Goal: Task Accomplishment & Management: Complete application form

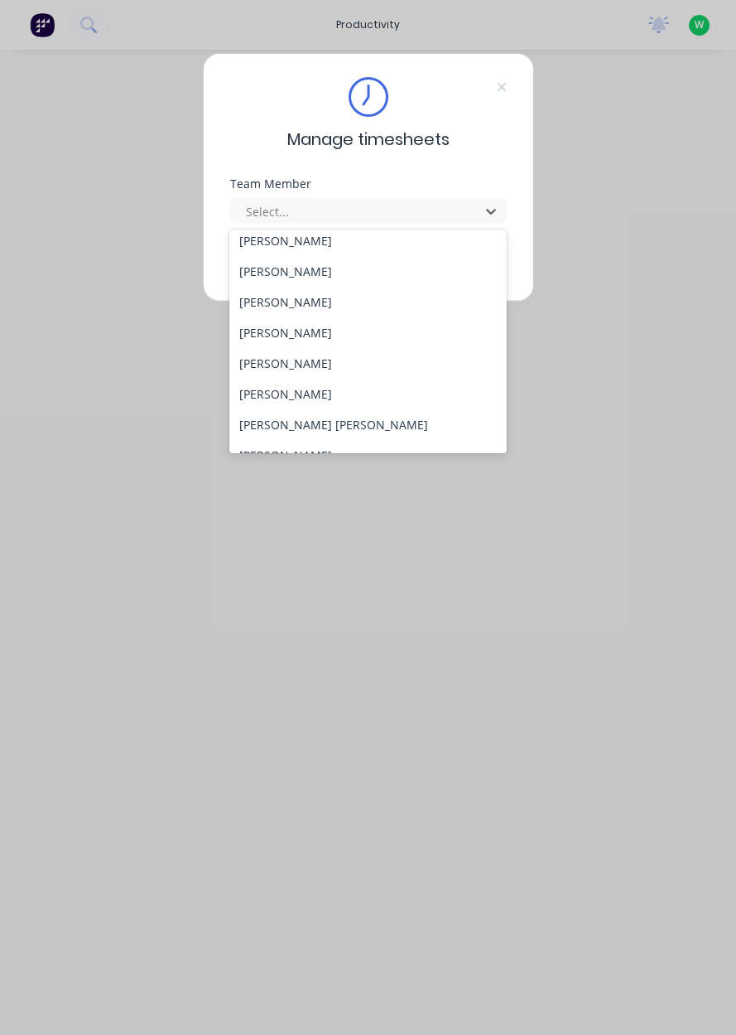
scroll to position [103, 0]
click at [294, 406] on div "[PERSON_NAME] [PERSON_NAME]" at bounding box center [367, 421] width 277 height 31
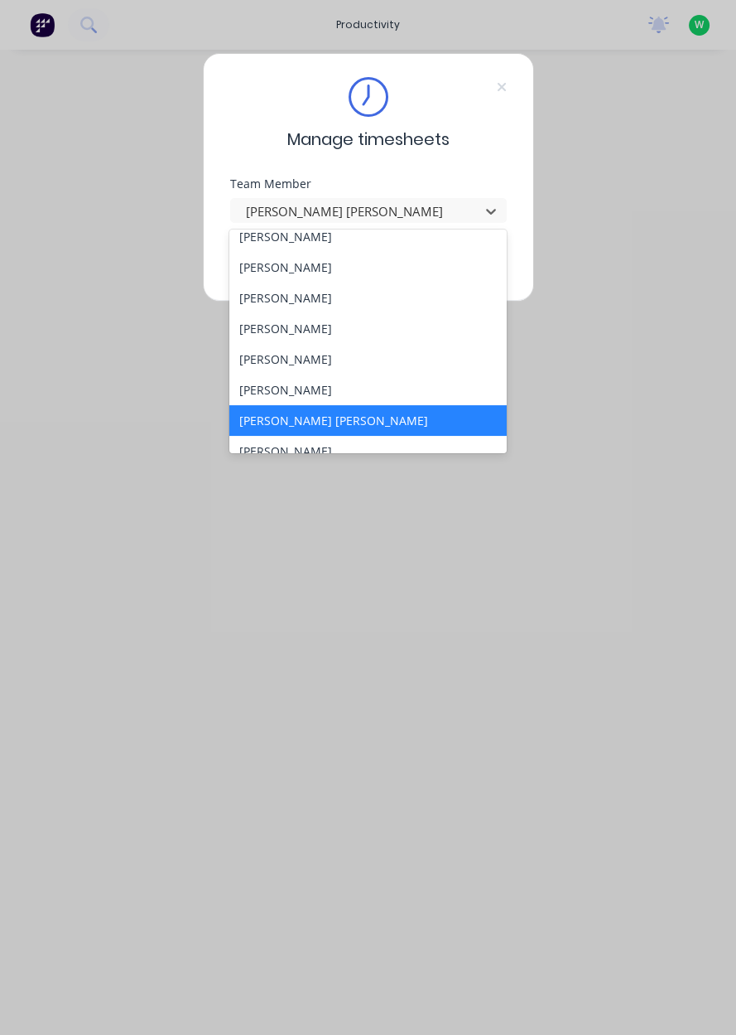
scroll to position [136, 0]
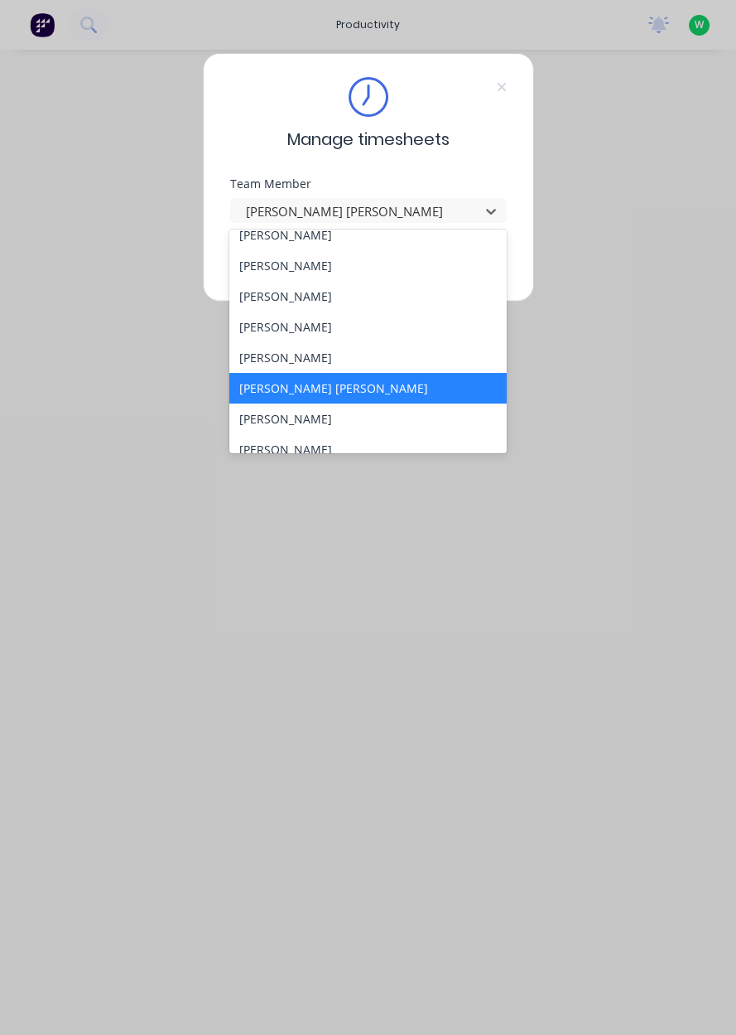
click at [275, 355] on div "[PERSON_NAME]" at bounding box center [367, 357] width 277 height 31
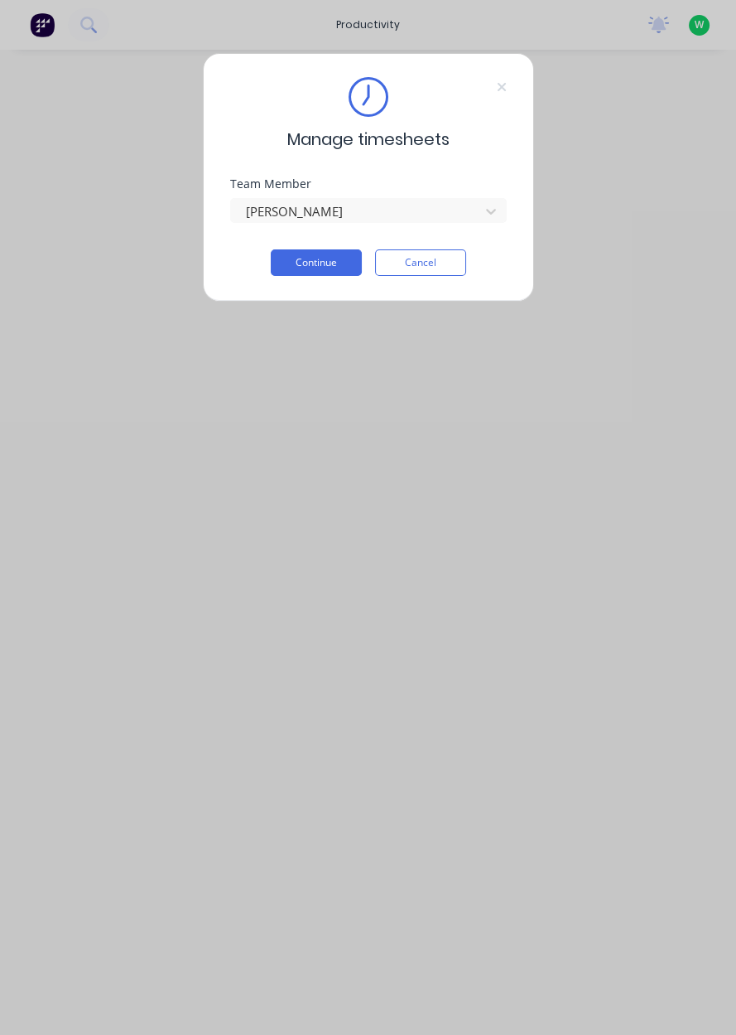
click at [326, 262] on button "Continue" at bounding box center [316, 262] width 91 height 27
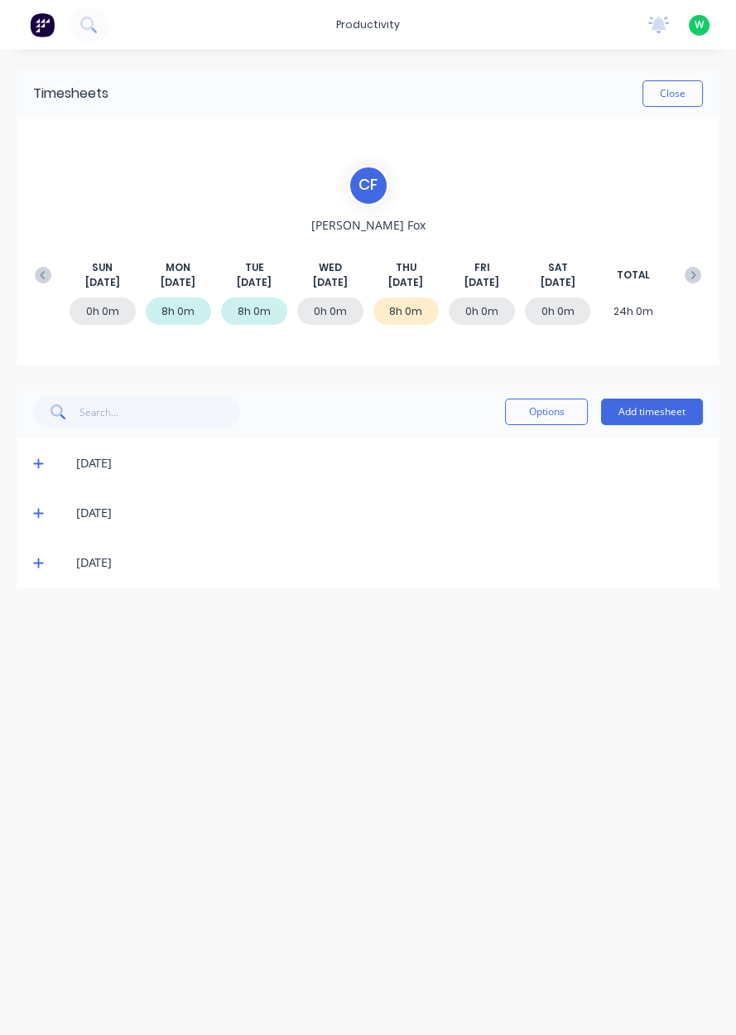
click at [38, 562] on icon at bounding box center [38, 563] width 10 height 10
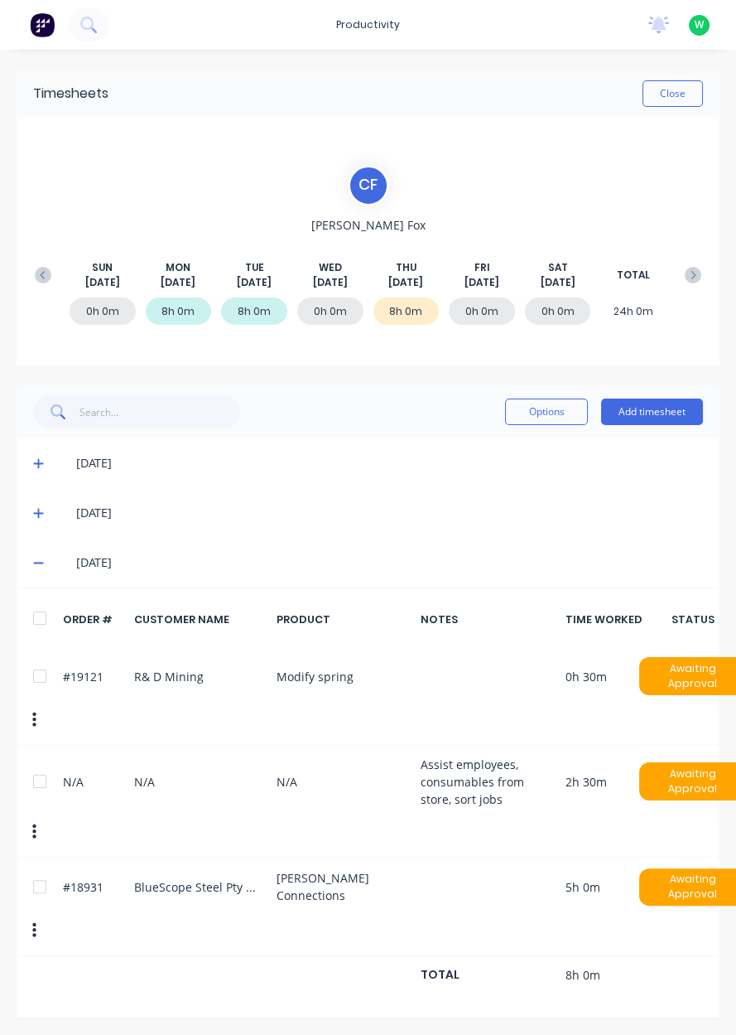
click at [41, 870] on div at bounding box center [39, 886] width 33 height 33
click at [553, 414] on button "Options" at bounding box center [546, 411] width 83 height 27
click at [490, 459] on div "Delete" at bounding box center [510, 454] width 128 height 24
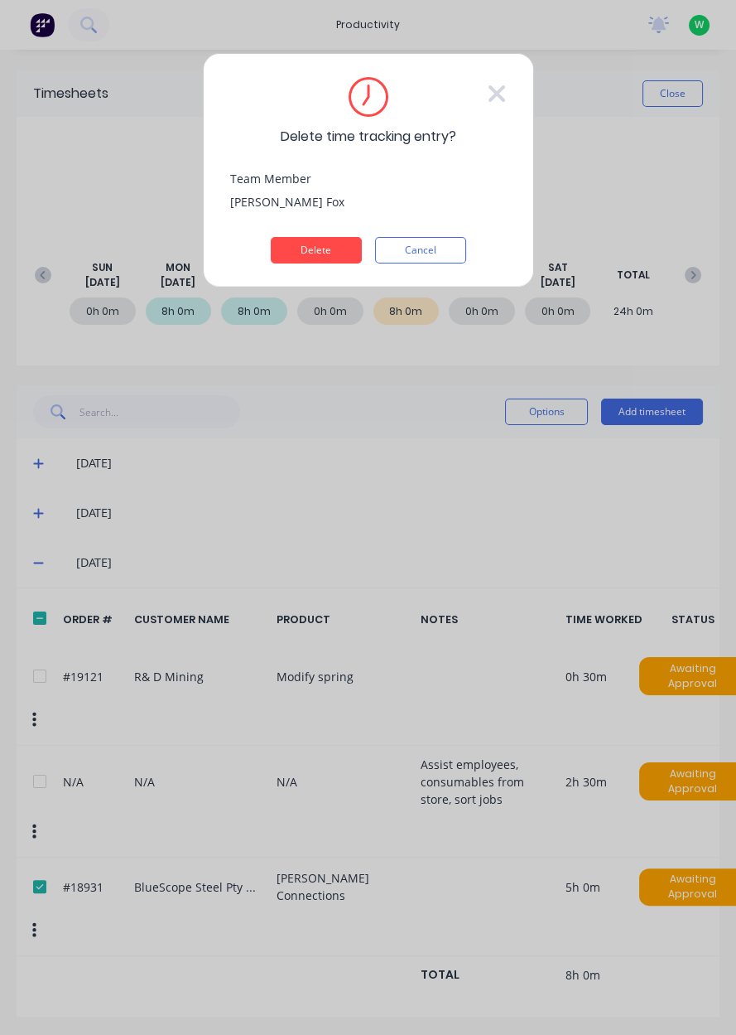
click at [321, 252] on button "Delete" at bounding box center [316, 250] width 91 height 27
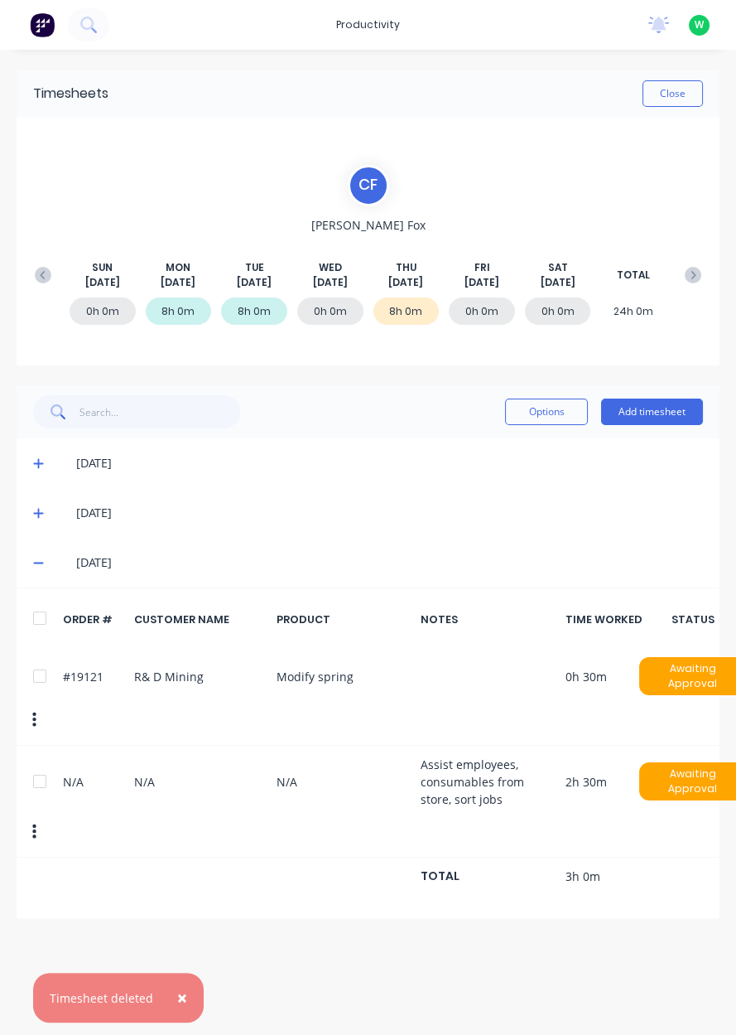
click at [650, 413] on button "Add timesheet" at bounding box center [652, 411] width 102 height 27
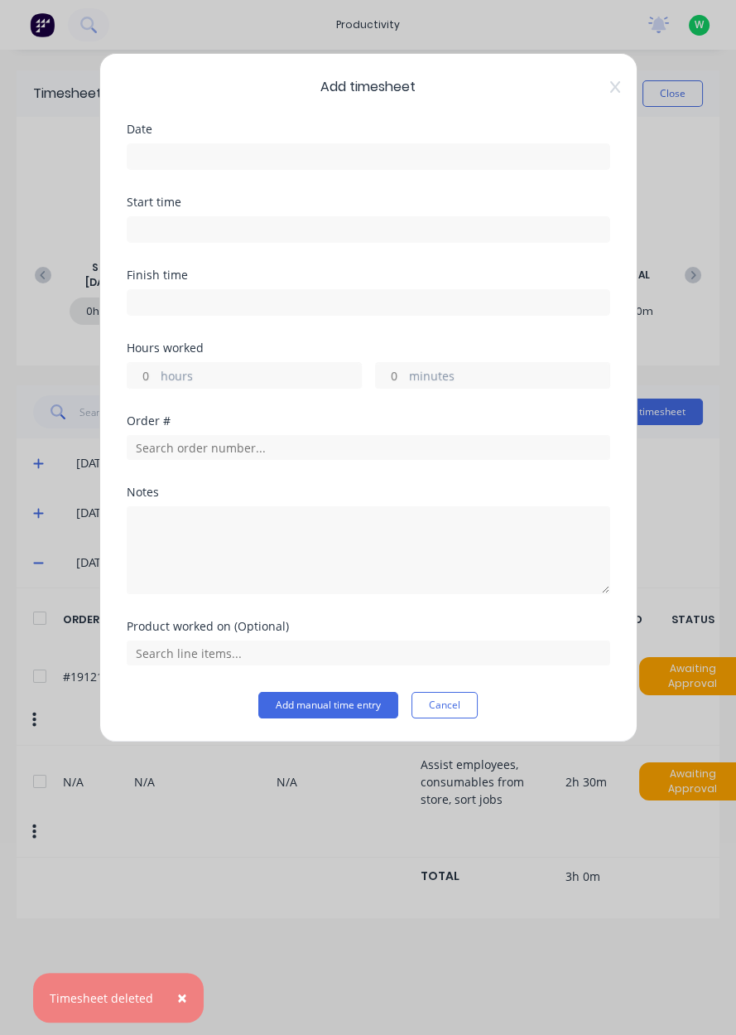
click at [420, 156] on input at bounding box center [369, 156] width 482 height 25
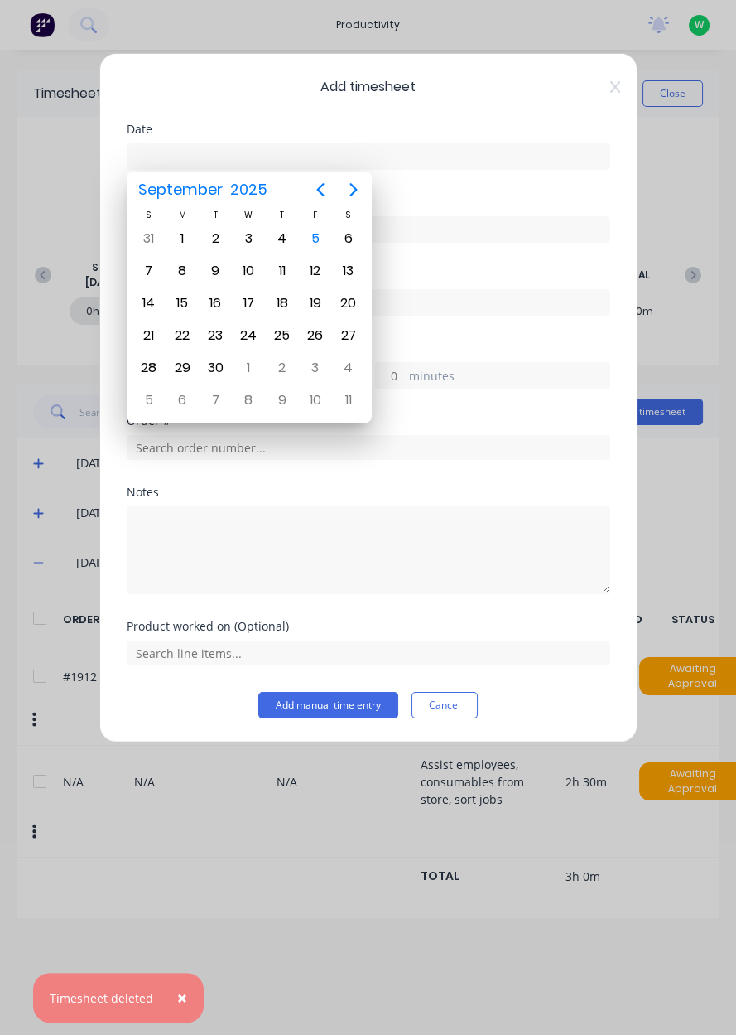
click at [282, 239] on div "4" at bounding box center [282, 238] width 25 height 25
type input "[DATE]"
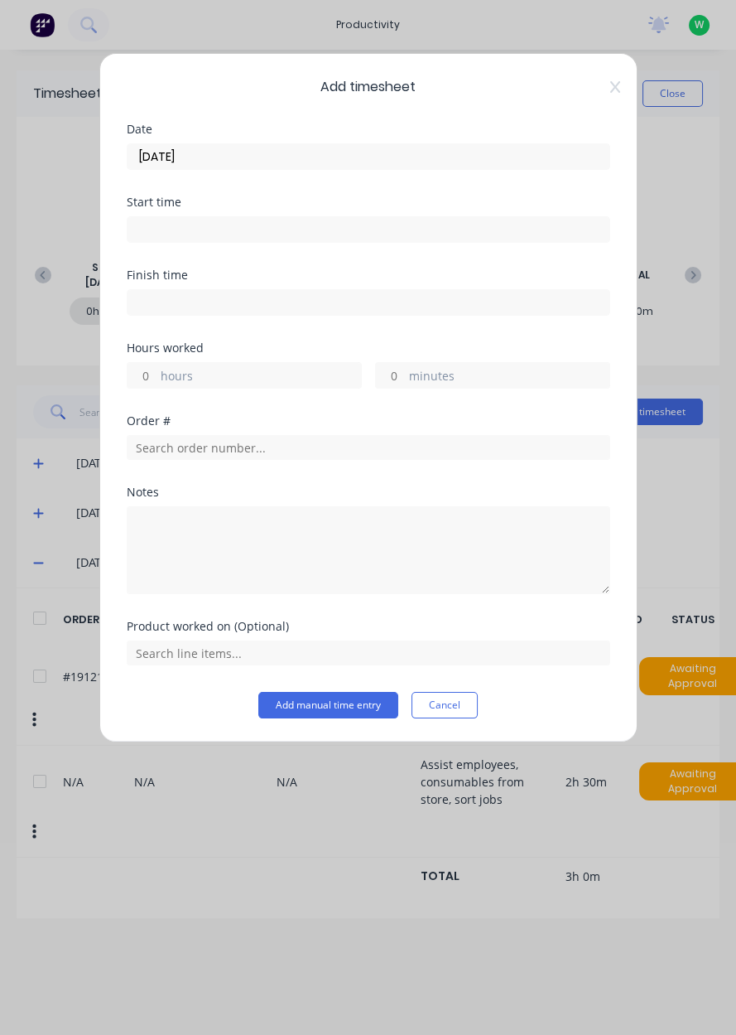
click at [196, 381] on label "hours" at bounding box center [261, 377] width 200 height 21
click at [157, 381] on input "hours" at bounding box center [142, 375] width 29 height 25
type input "3"
click at [224, 449] on input "text" at bounding box center [369, 447] width 484 height 25
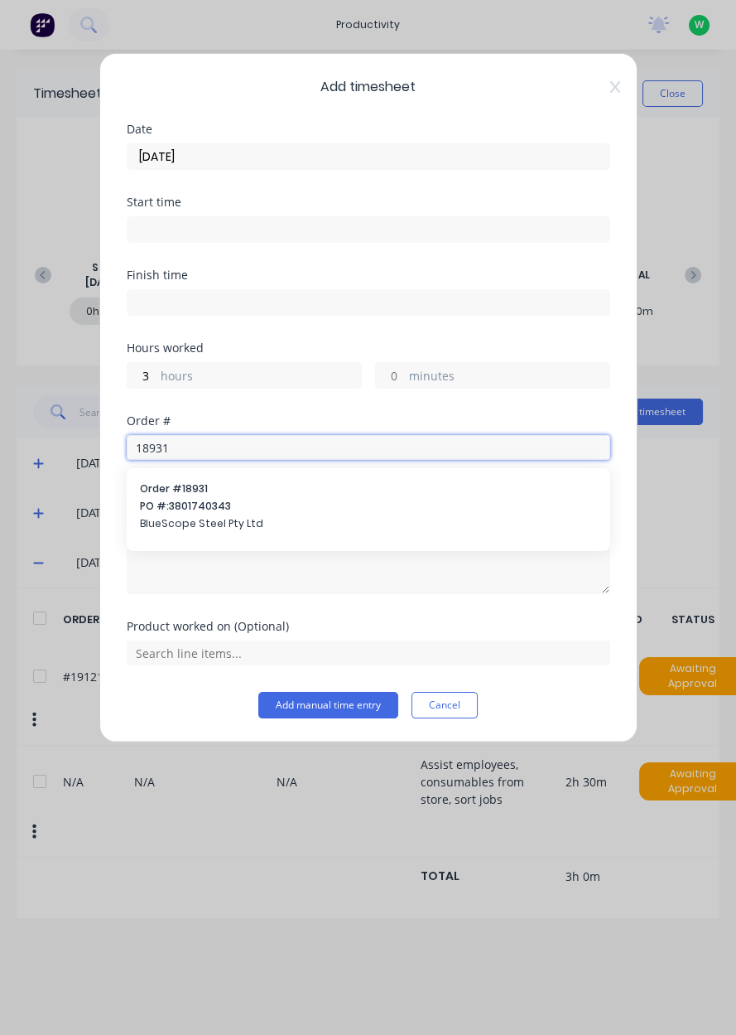
type input "18931"
click at [194, 499] on span "PO #: 3801740343" at bounding box center [368, 506] width 457 height 15
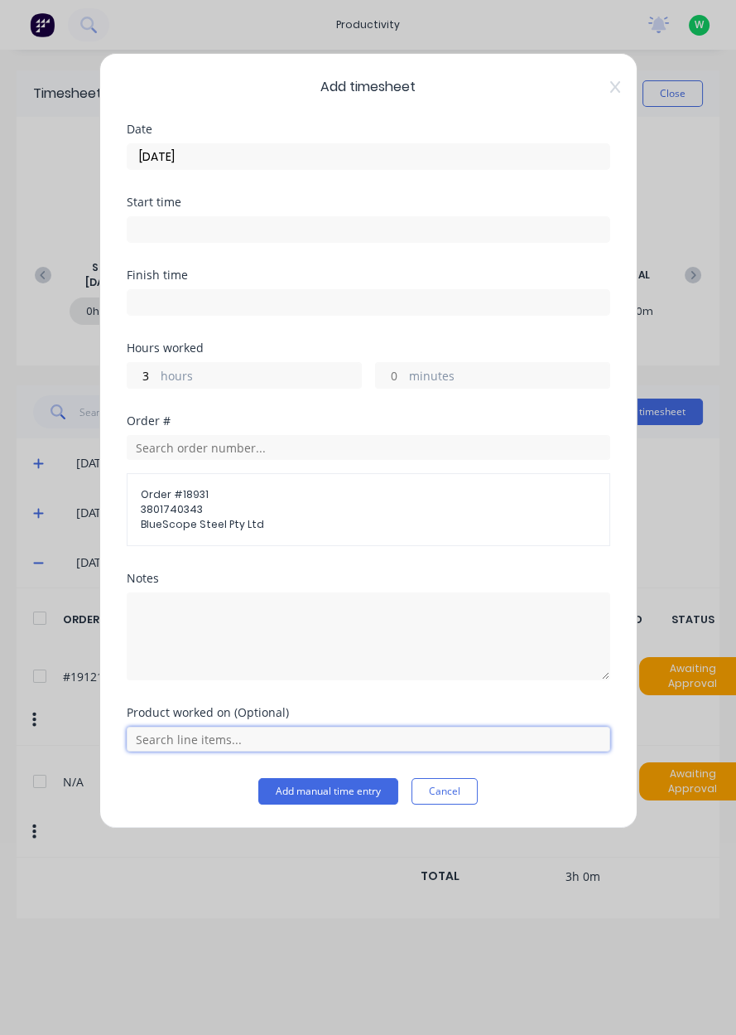
click at [221, 741] on input "text" at bounding box center [369, 738] width 484 height 25
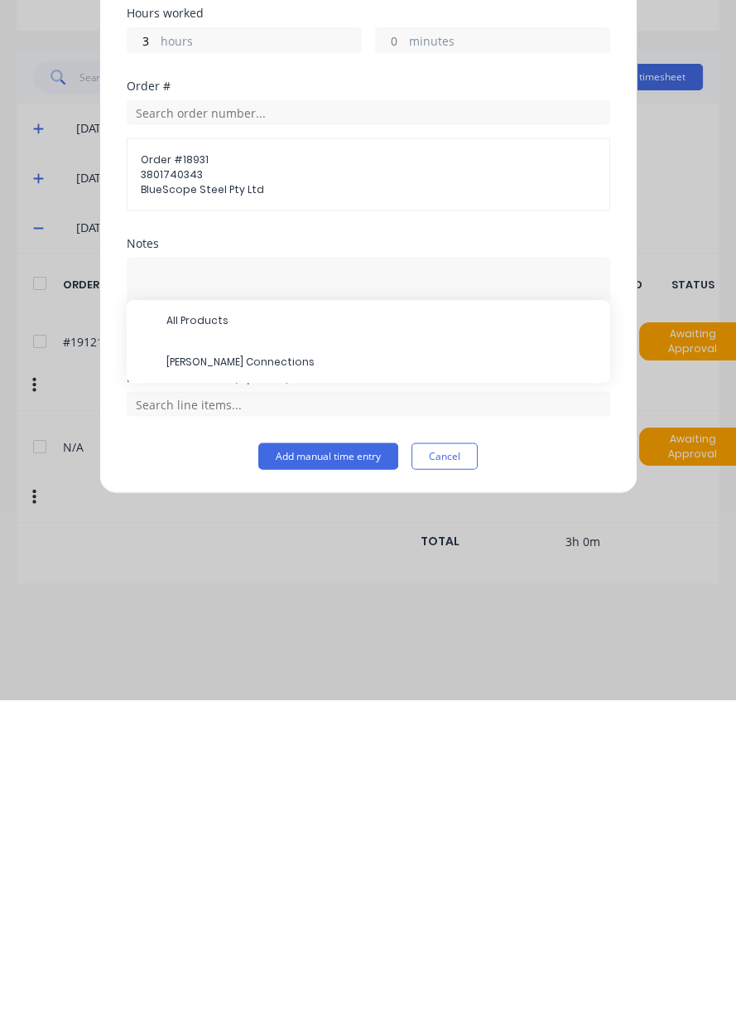
click at [239, 695] on span "[PERSON_NAME] Connections" at bounding box center [381, 697] width 431 height 15
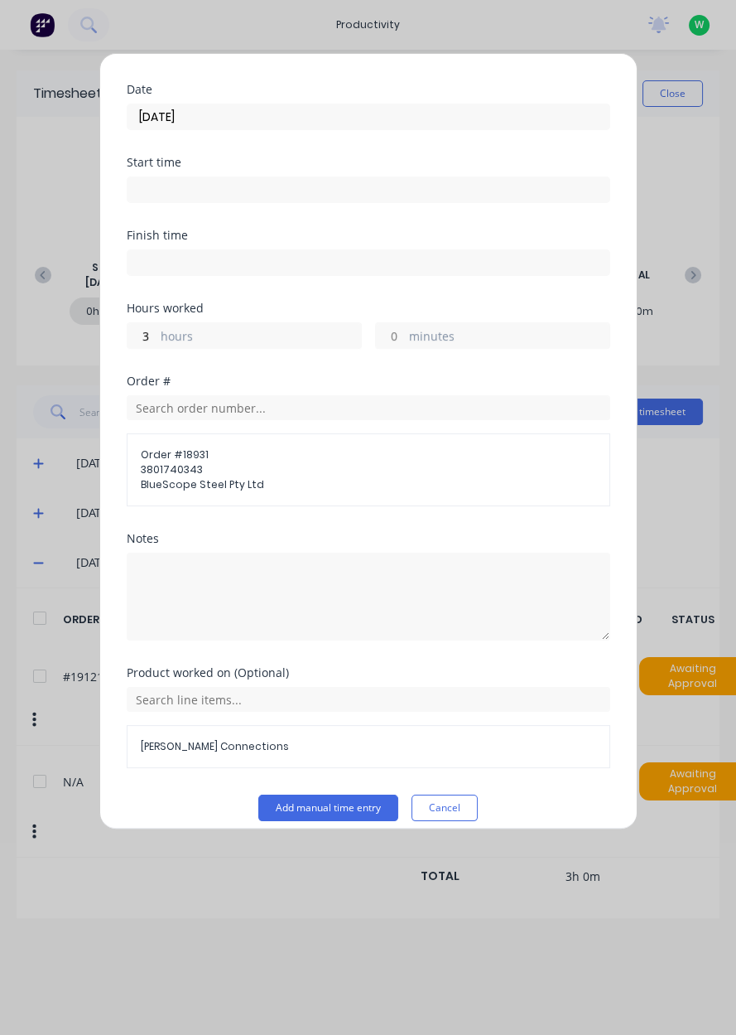
scroll to position [51, 0]
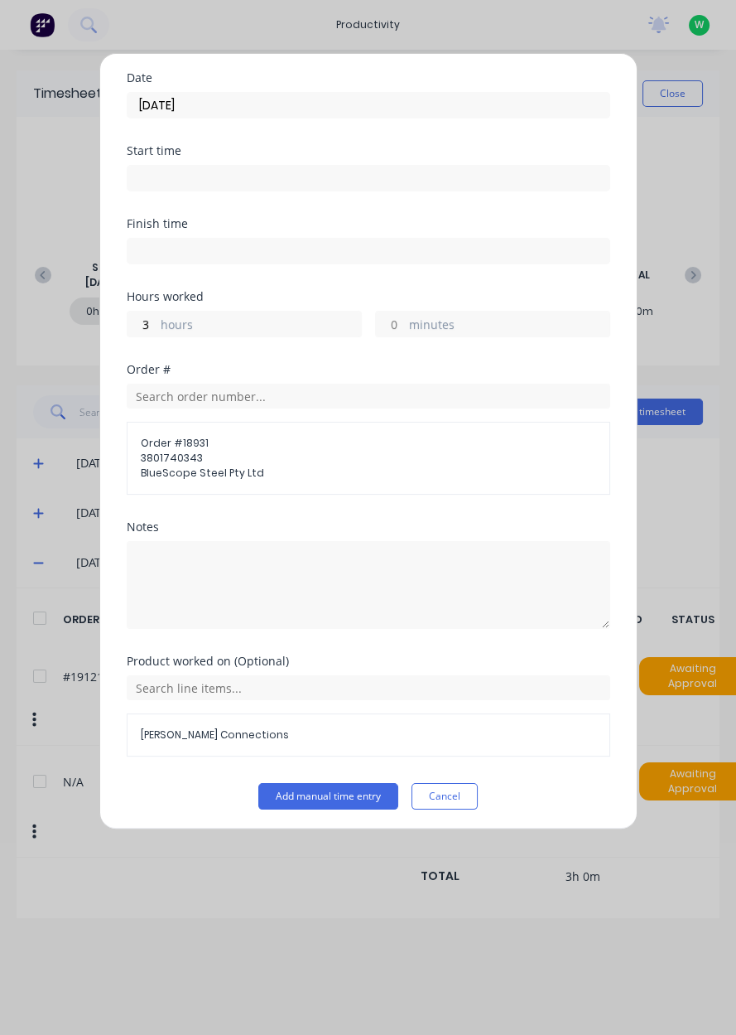
click at [345, 796] on button "Add manual time entry" at bounding box center [328, 796] width 140 height 27
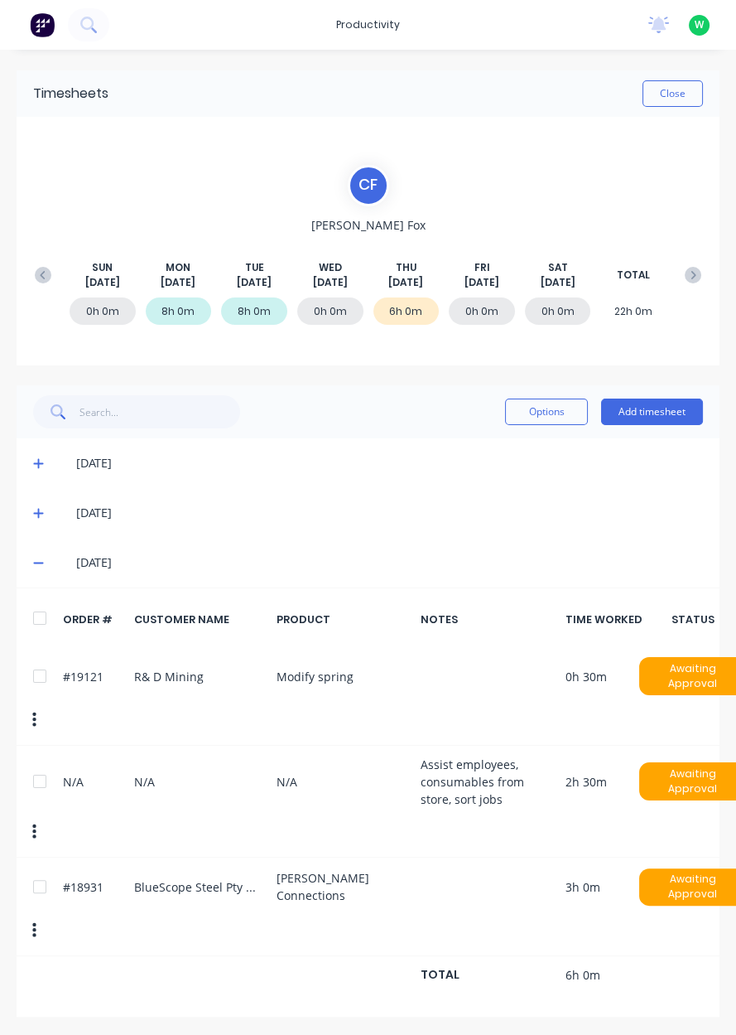
click at [547, 416] on button "Options" at bounding box center [546, 411] width 83 height 27
click at [646, 413] on button "Add timesheet" at bounding box center [652, 411] width 102 height 27
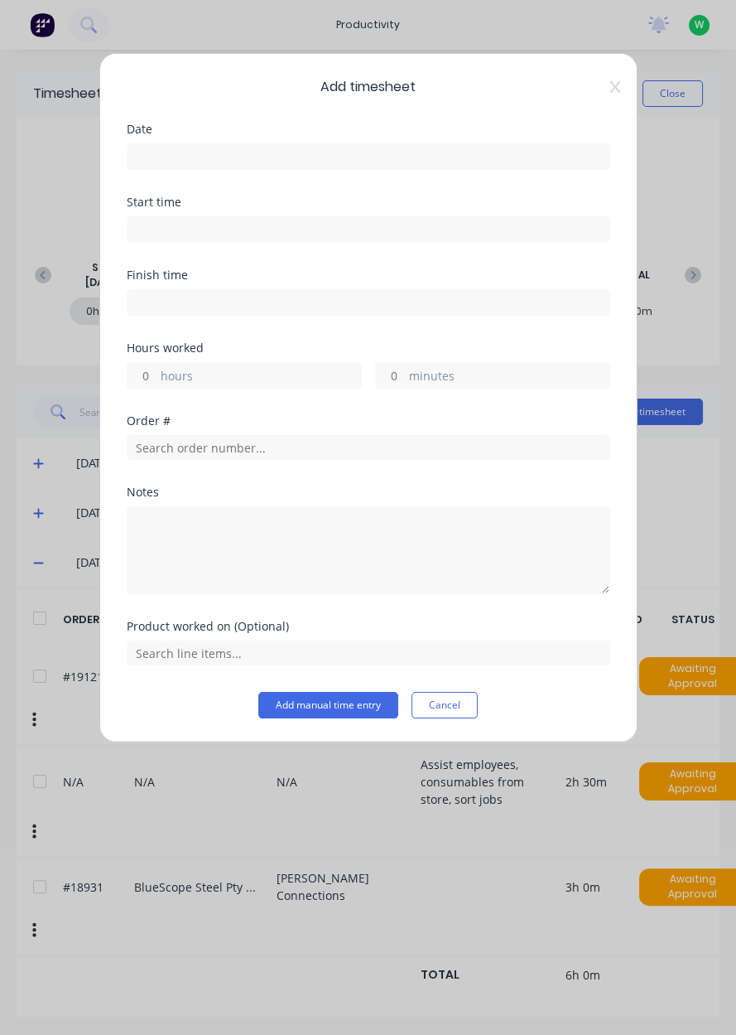
click at [357, 162] on input at bounding box center [369, 156] width 482 height 25
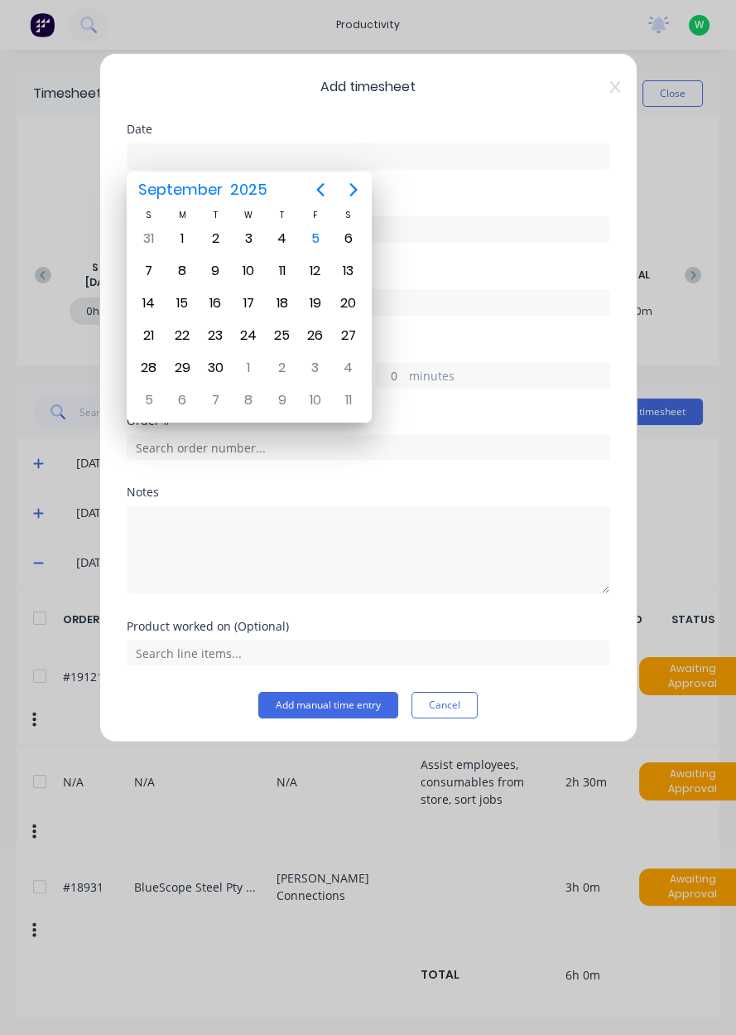
click at [285, 241] on div "4" at bounding box center [282, 238] width 25 height 25
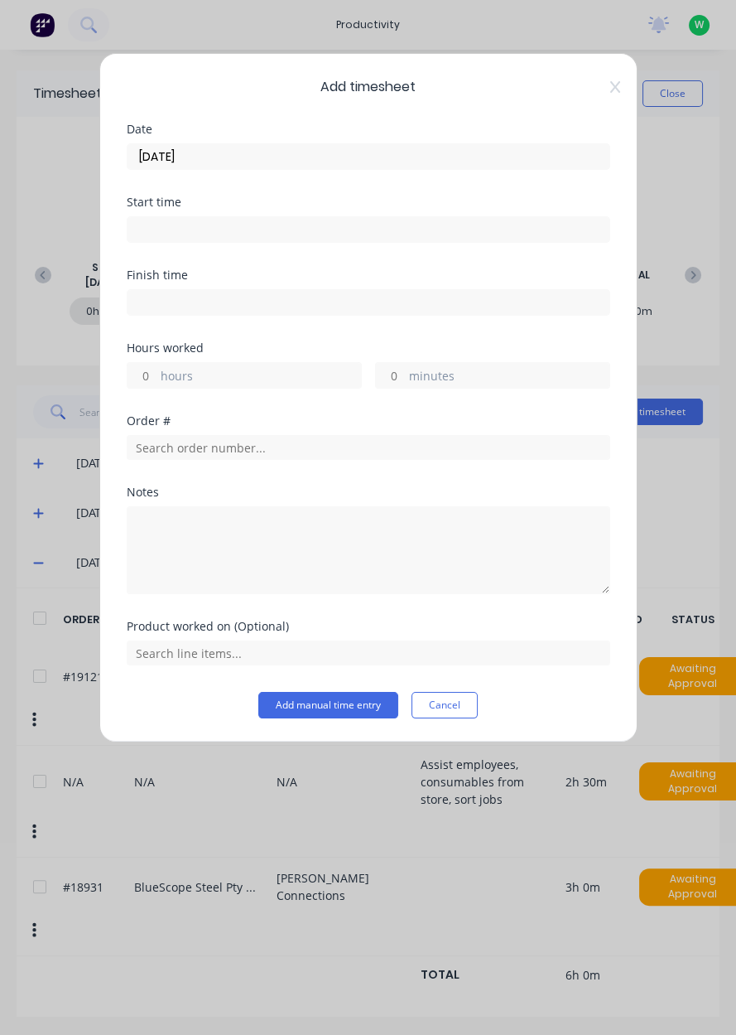
type input "[DATE]"
click at [208, 383] on label "hours" at bounding box center [261, 377] width 200 height 21
click at [157, 383] on input "hours" at bounding box center [142, 375] width 29 height 25
type input "2"
click at [239, 449] on input "text" at bounding box center [369, 447] width 484 height 25
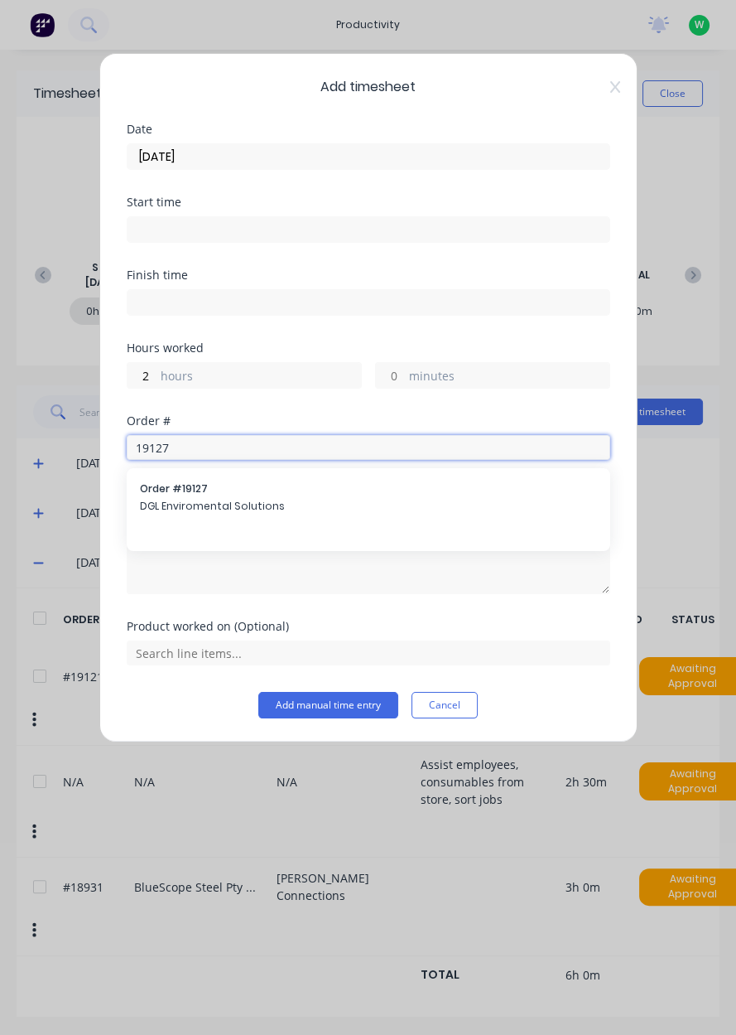
type input "19127"
click at [204, 503] on span "DGL Enviromental Solutions" at bounding box center [368, 506] width 457 height 15
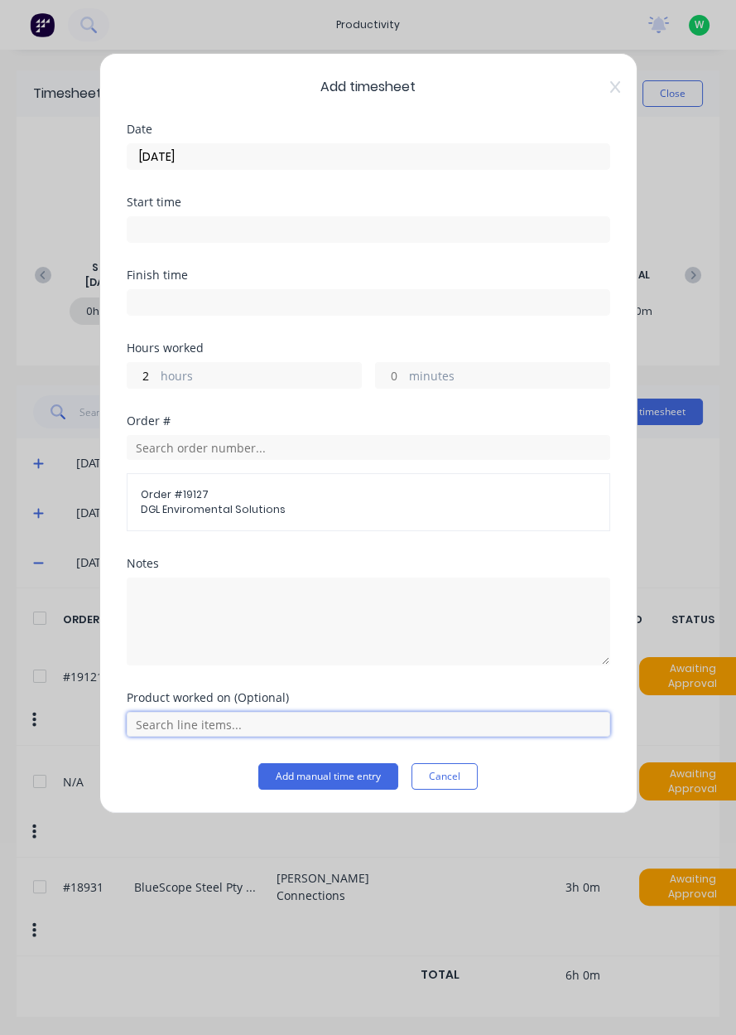
click at [230, 725] on input "text" at bounding box center [369, 724] width 484 height 25
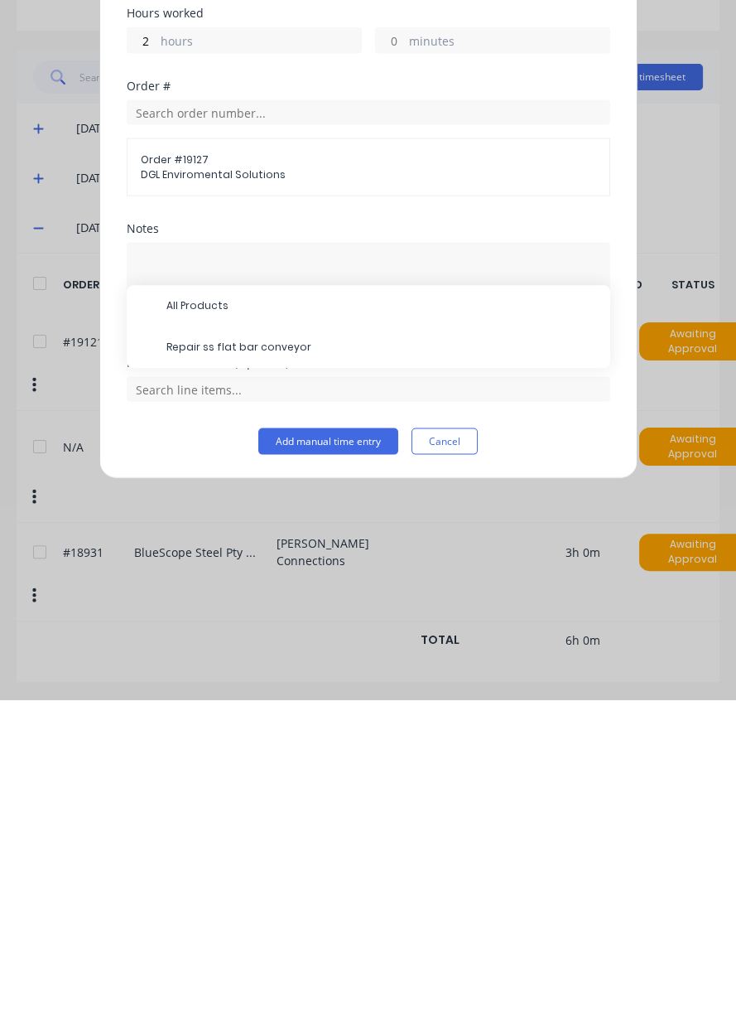
click at [253, 681] on span "Repair ss flat bar conveyor" at bounding box center [381, 682] width 431 height 15
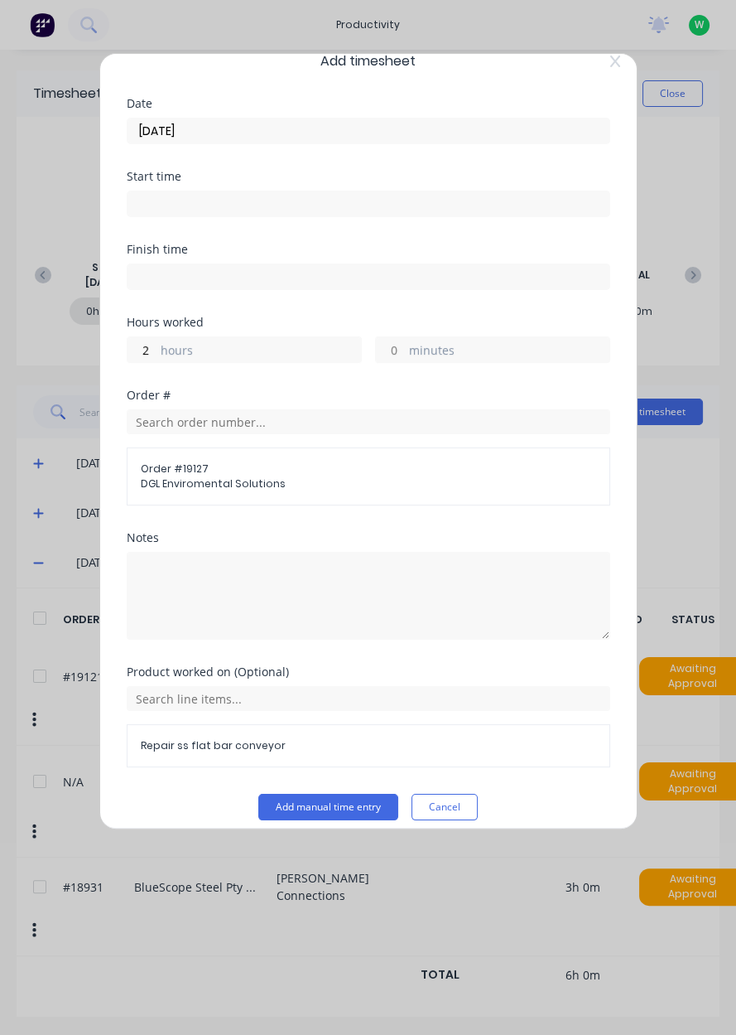
scroll to position [36, 0]
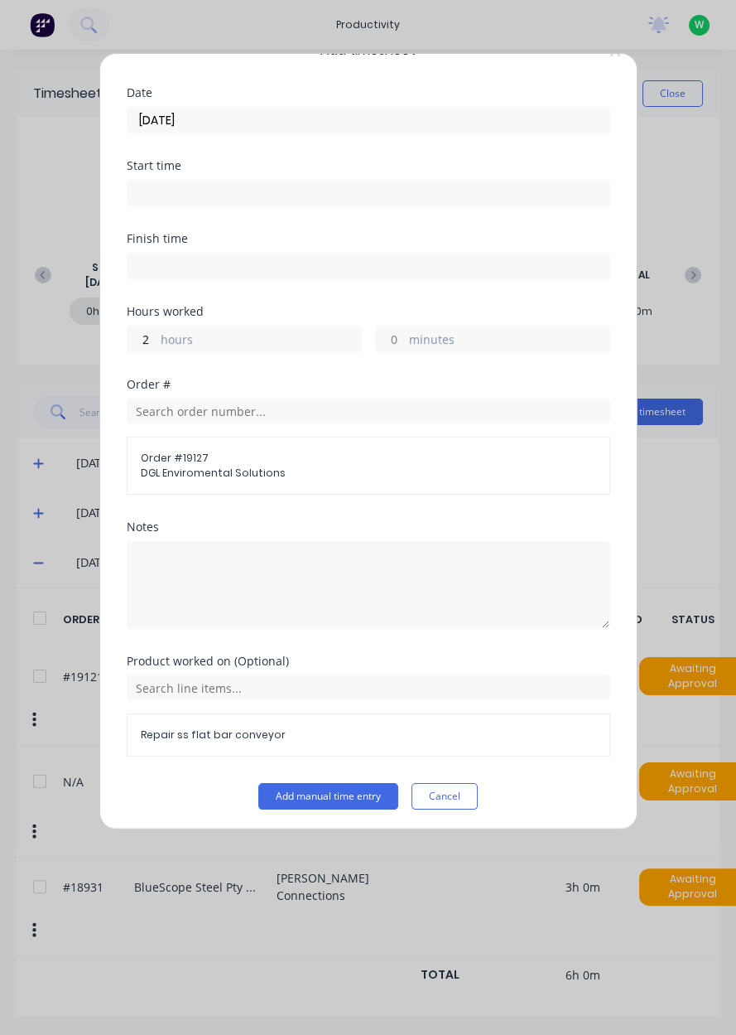
click at [331, 797] on button "Add manual time entry" at bounding box center [328, 796] width 140 height 27
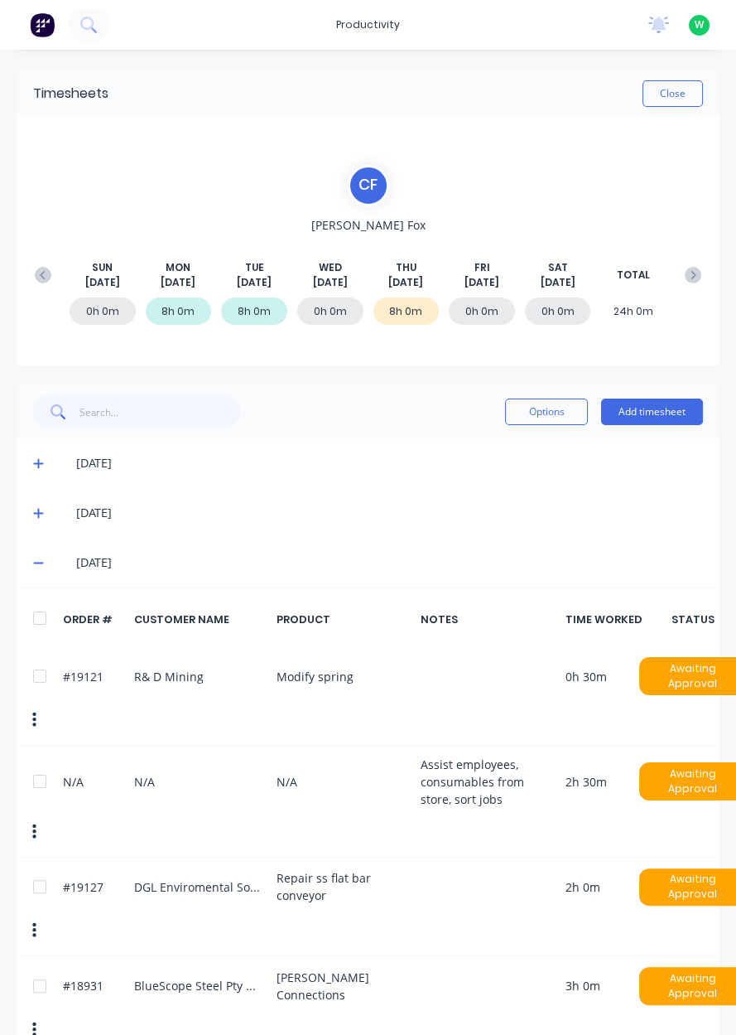
click at [659, 409] on button "Add timesheet" at bounding box center [652, 411] width 102 height 27
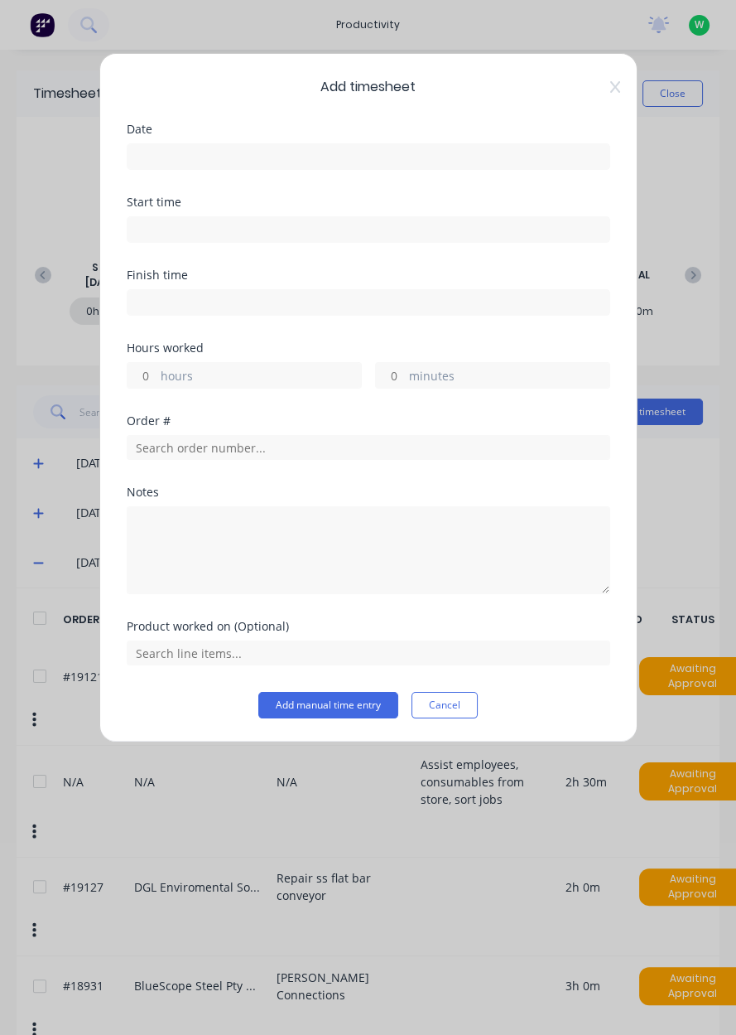
click at [408, 161] on input at bounding box center [369, 156] width 482 height 25
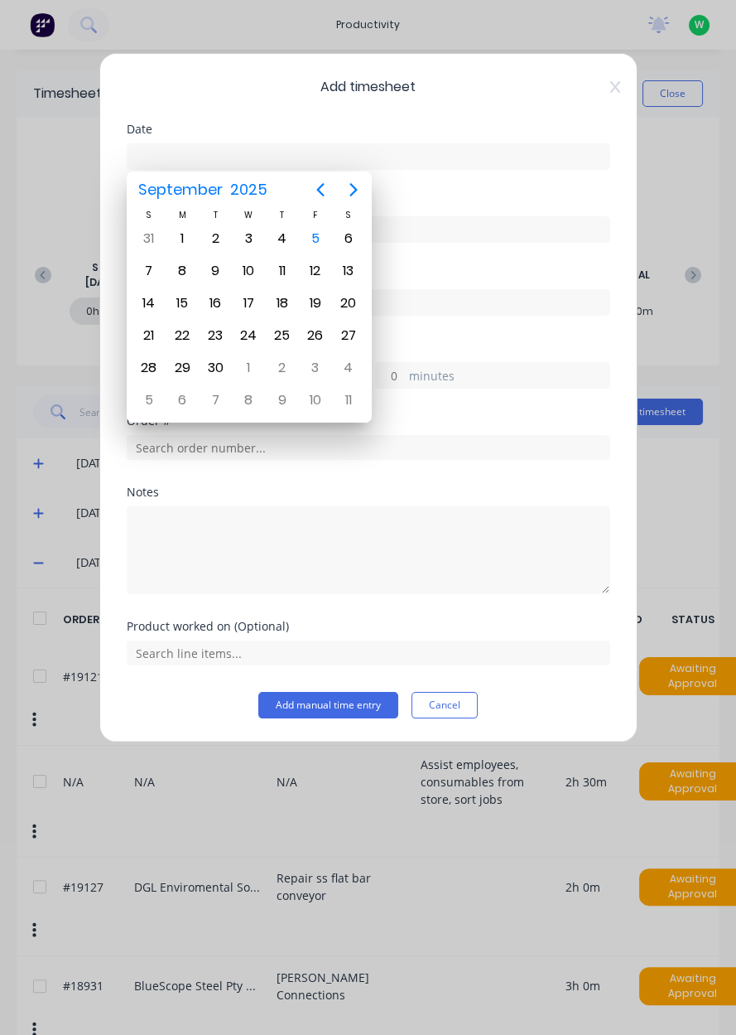
click at [294, 241] on div "4" at bounding box center [281, 238] width 33 height 31
type input "[DATE]"
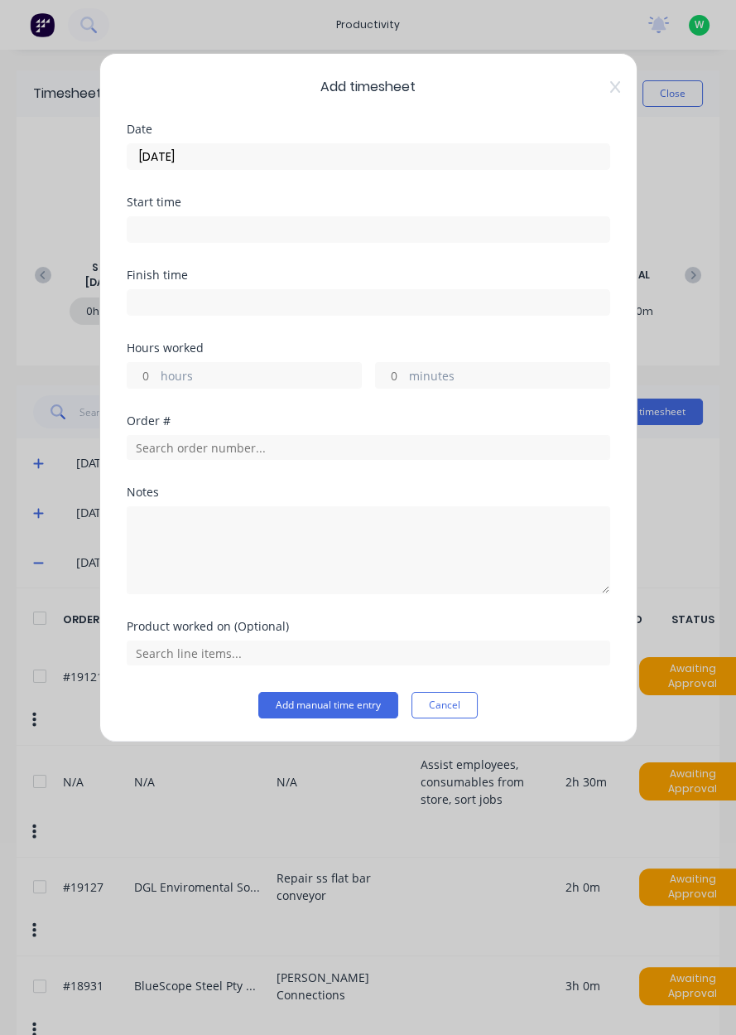
click at [212, 380] on label "hours" at bounding box center [261, 377] width 200 height 21
click at [157, 380] on input "hours" at bounding box center [142, 375] width 29 height 25
type input "2"
click at [221, 451] on input "text" at bounding box center [369, 447] width 484 height 25
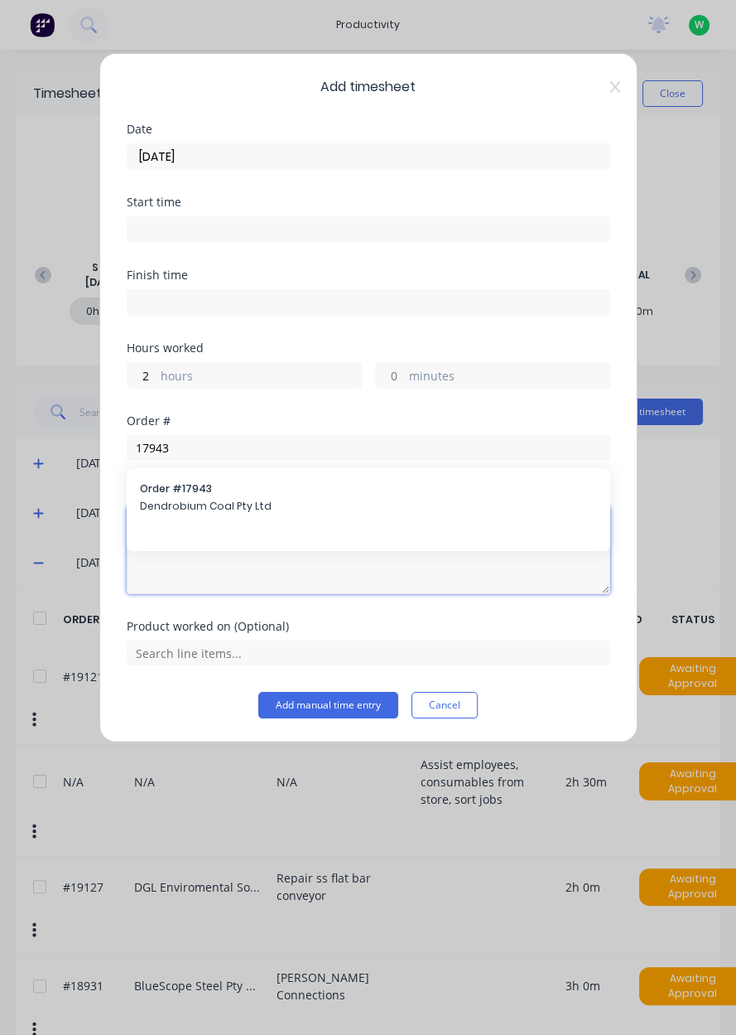
click at [201, 506] on textarea at bounding box center [369, 550] width 484 height 88
click at [198, 512] on textarea at bounding box center [369, 550] width 484 height 88
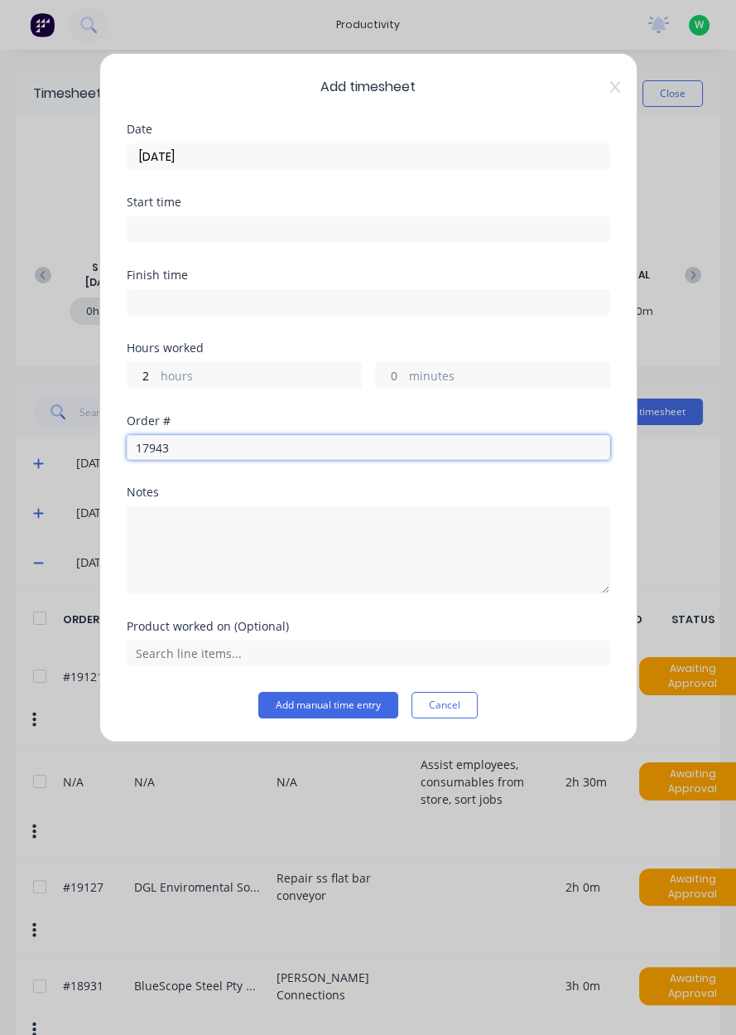
click at [228, 451] on input "17943" at bounding box center [369, 447] width 484 height 25
click at [210, 450] on input "17943" at bounding box center [369, 447] width 484 height 25
click at [214, 450] on input "17943" at bounding box center [369, 447] width 484 height 25
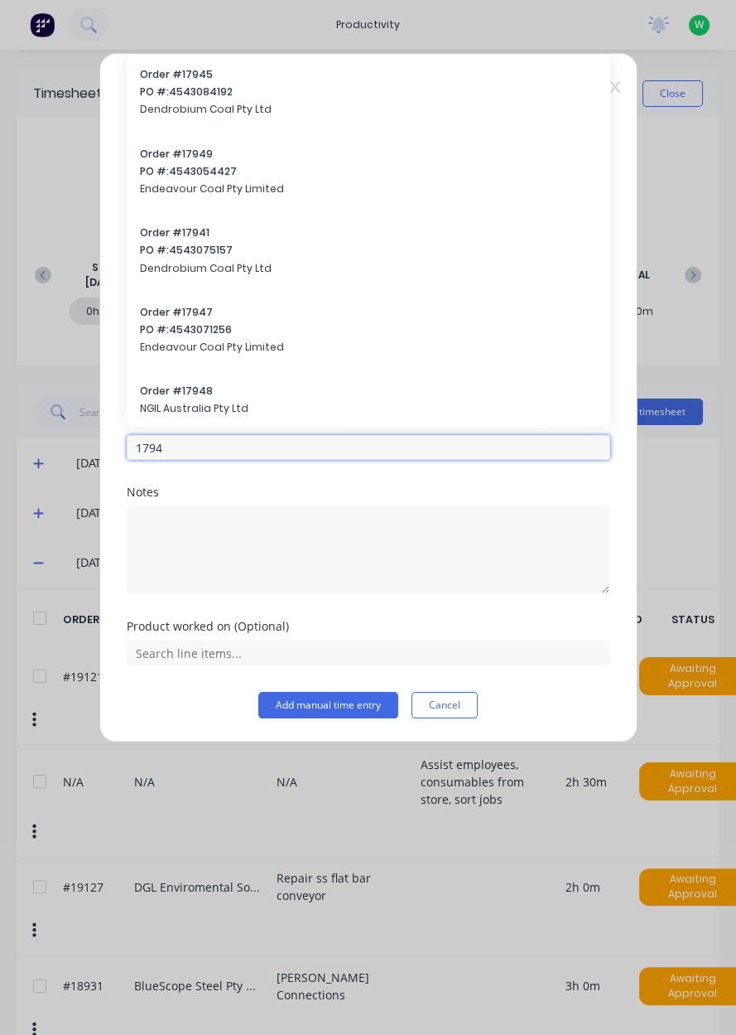
type input "17943"
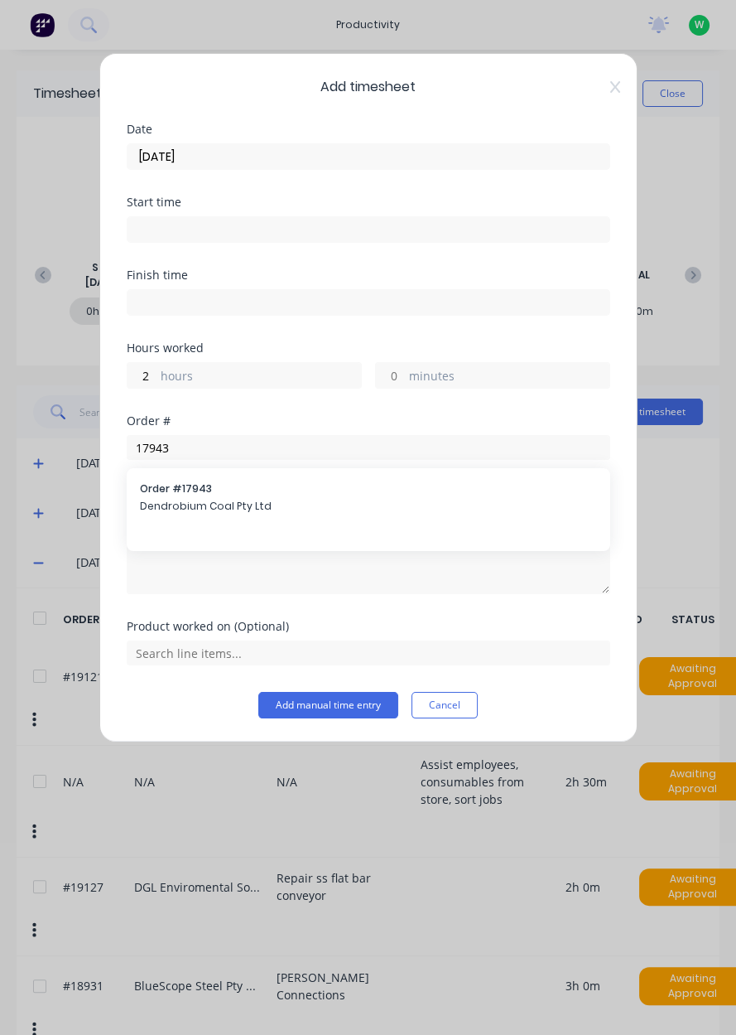
click at [185, 509] on span "Dendrobium Coal Pty Ltd" at bounding box center [368, 506] width 457 height 15
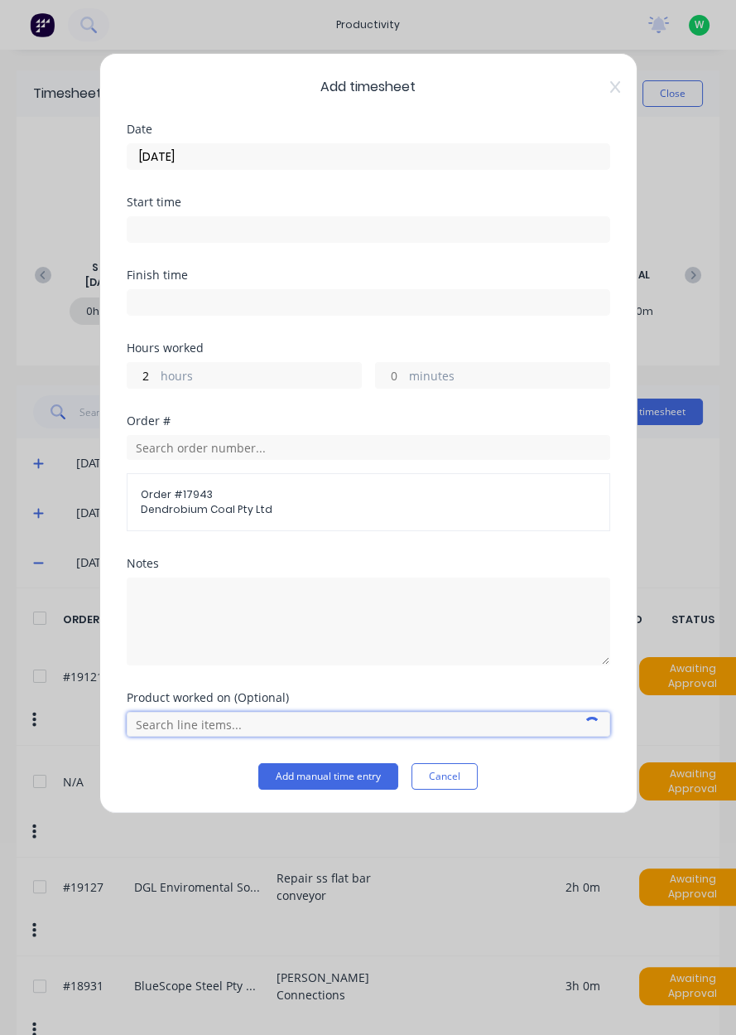
click at [187, 724] on input "text" at bounding box center [369, 724] width 484 height 25
click at [99, 697] on div "Add timesheet Date [DATE] Start time Finish time Hours worked 2 hours minutes O…" at bounding box center [368, 433] width 538 height 760
click at [189, 727] on input "text" at bounding box center [369, 724] width 484 height 25
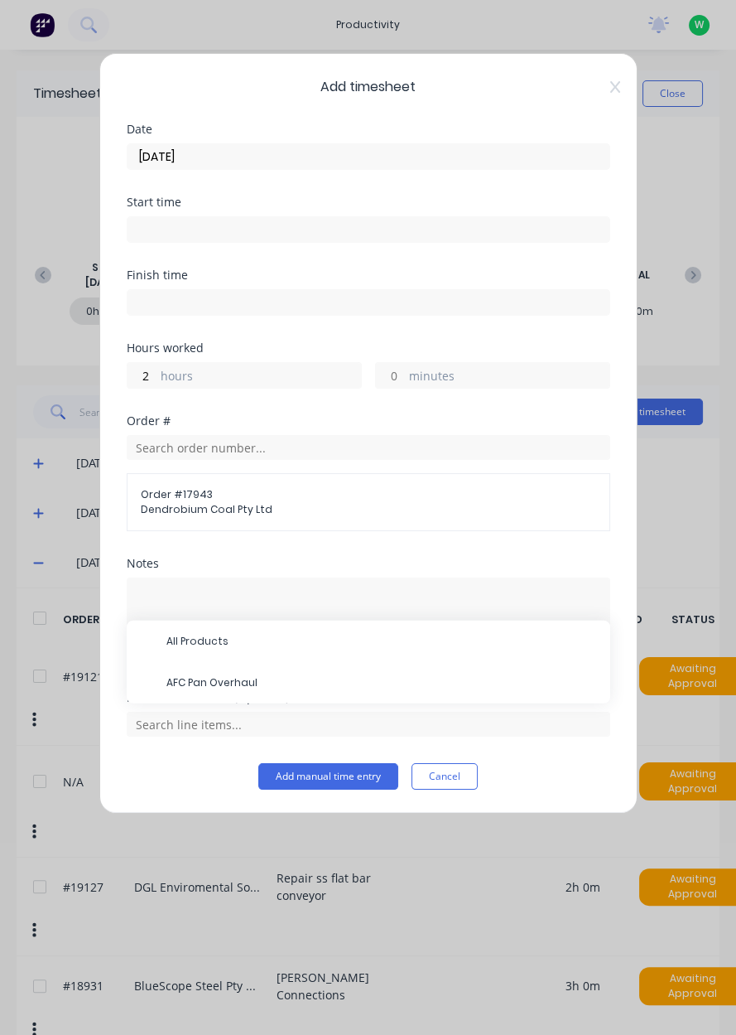
click at [212, 687] on span "AFC Pan Overhaul" at bounding box center [381, 682] width 431 height 15
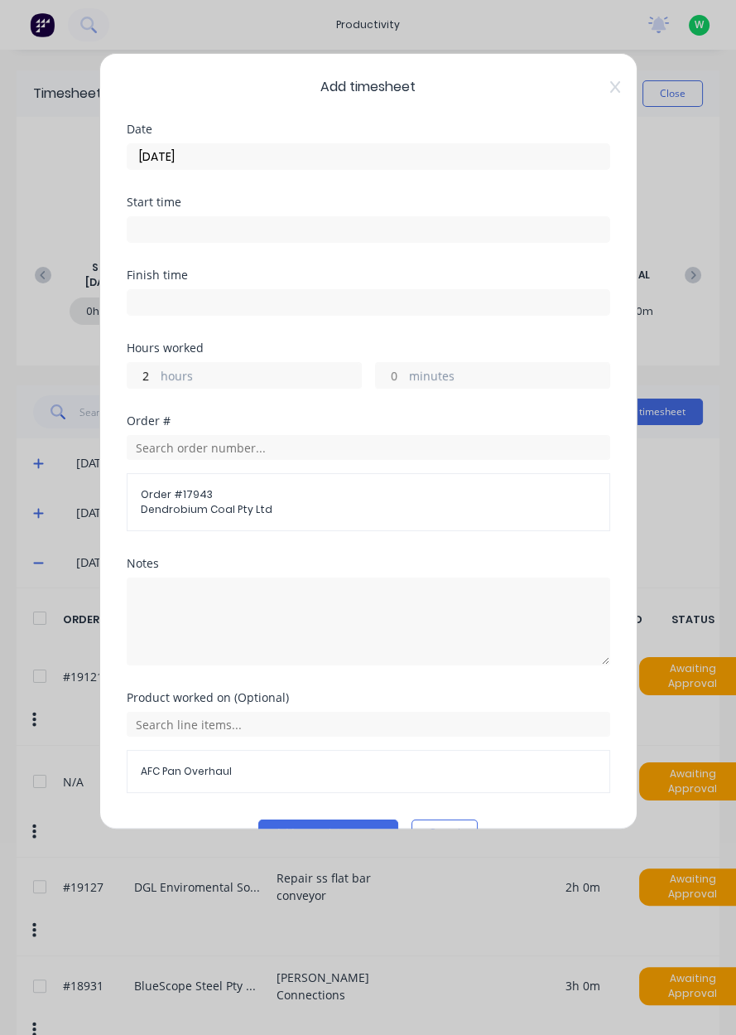
click at [321, 831] on button "Add manual time entry" at bounding box center [328, 832] width 140 height 27
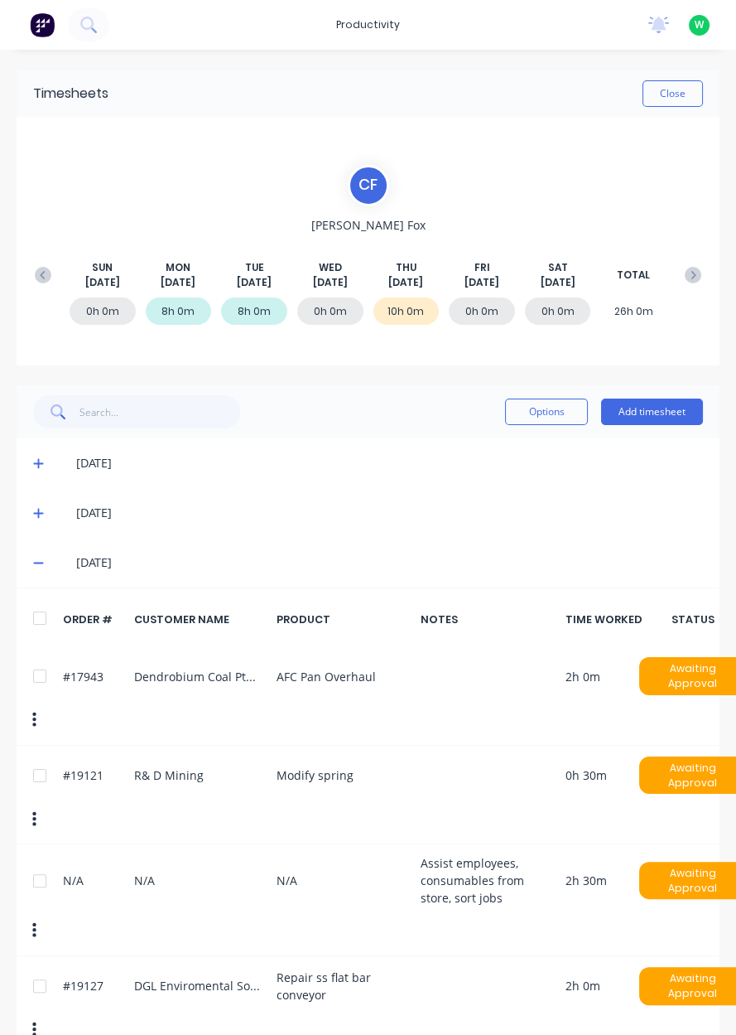
scroll to position [68, 0]
